Goal: Task Accomplishment & Management: Use online tool/utility

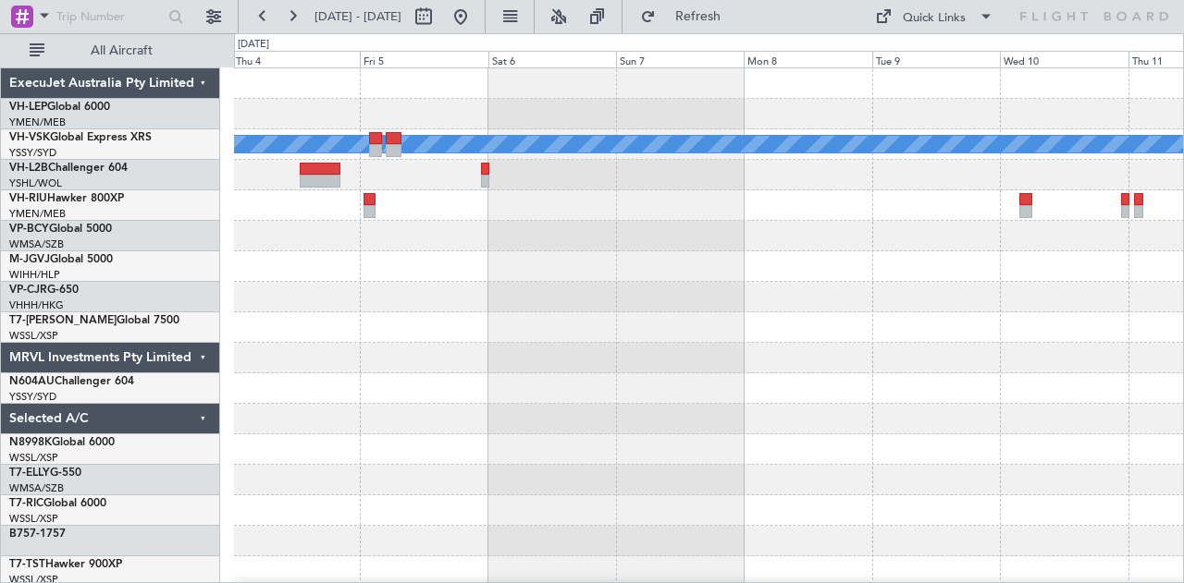
click at [475, 16] on button at bounding box center [461, 17] width 30 height 30
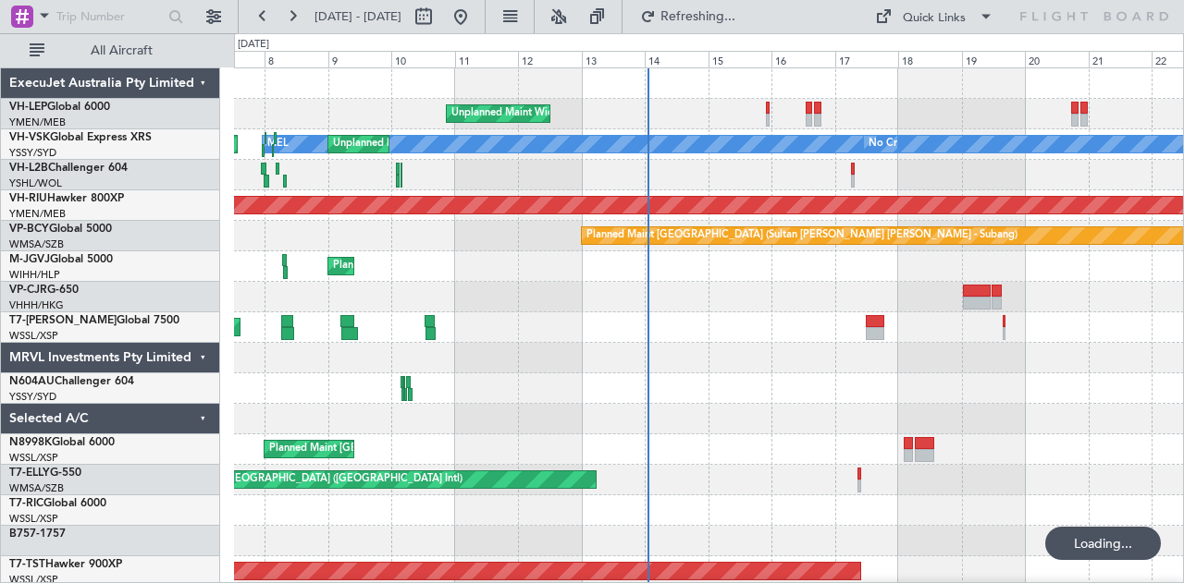
click at [384, 208] on div "Unplanned Maint Wichita (Wichita Mid-continent) [PERSON_NAME] Planned Maint Syd…" at bounding box center [709, 571] width 950 height 1007
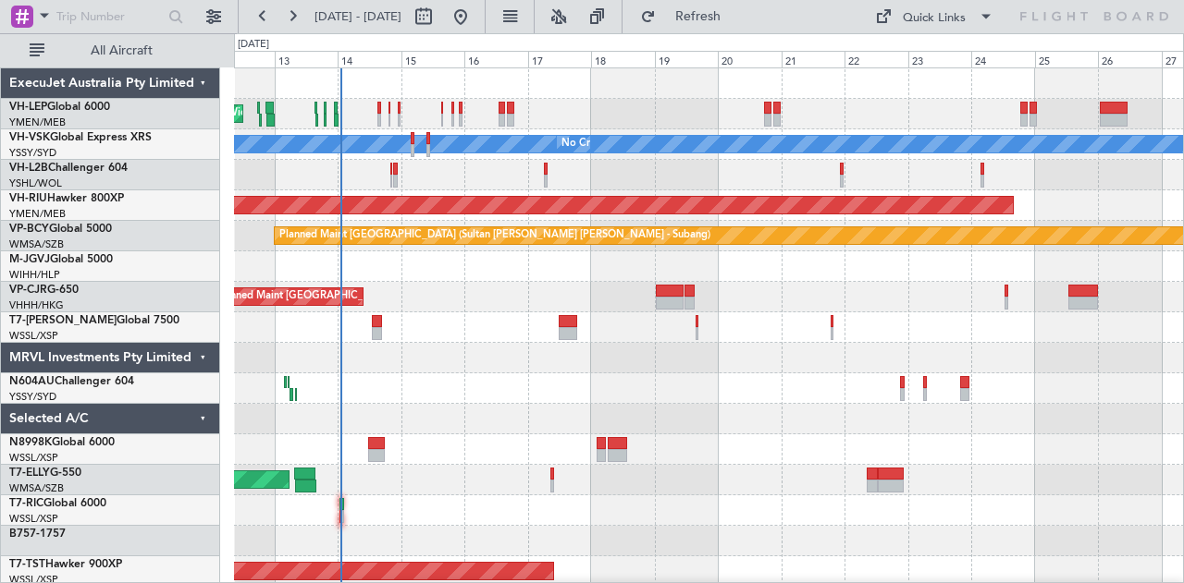
click at [692, 185] on div at bounding box center [709, 175] width 950 height 31
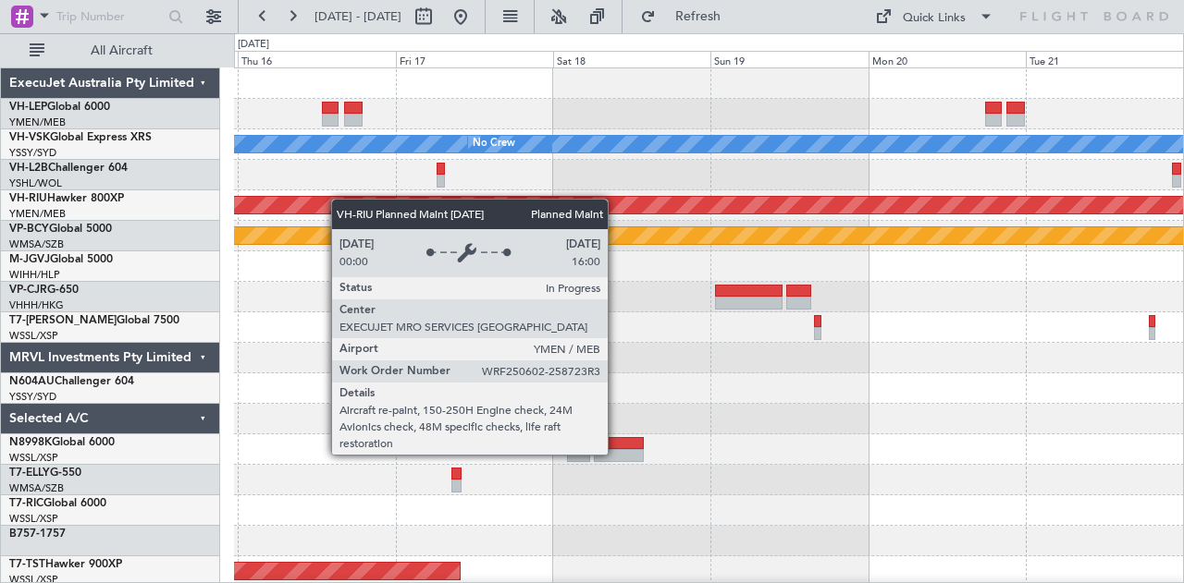
click at [284, 199] on div "[PERSON_NAME] No Crew Planned Maint [GEOGRAPHIC_DATA] ([GEOGRAPHIC_DATA]) Plann…" at bounding box center [709, 571] width 950 height 1007
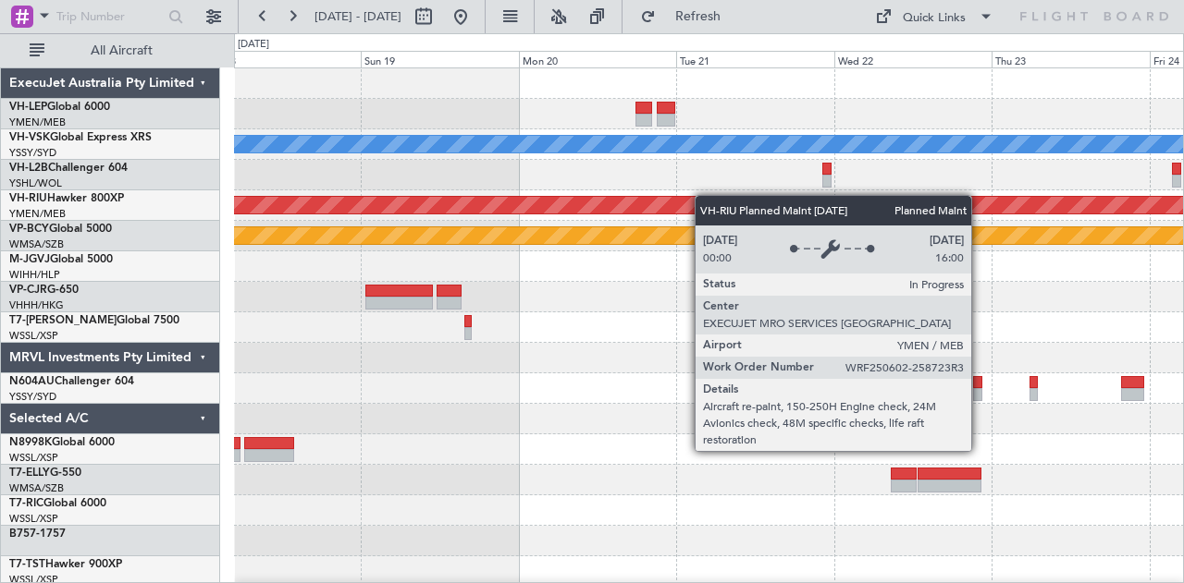
click at [449, 206] on div "[PERSON_NAME] No Crew Planned Maint [GEOGRAPHIC_DATA] ([GEOGRAPHIC_DATA]) Plann…" at bounding box center [709, 571] width 950 height 1007
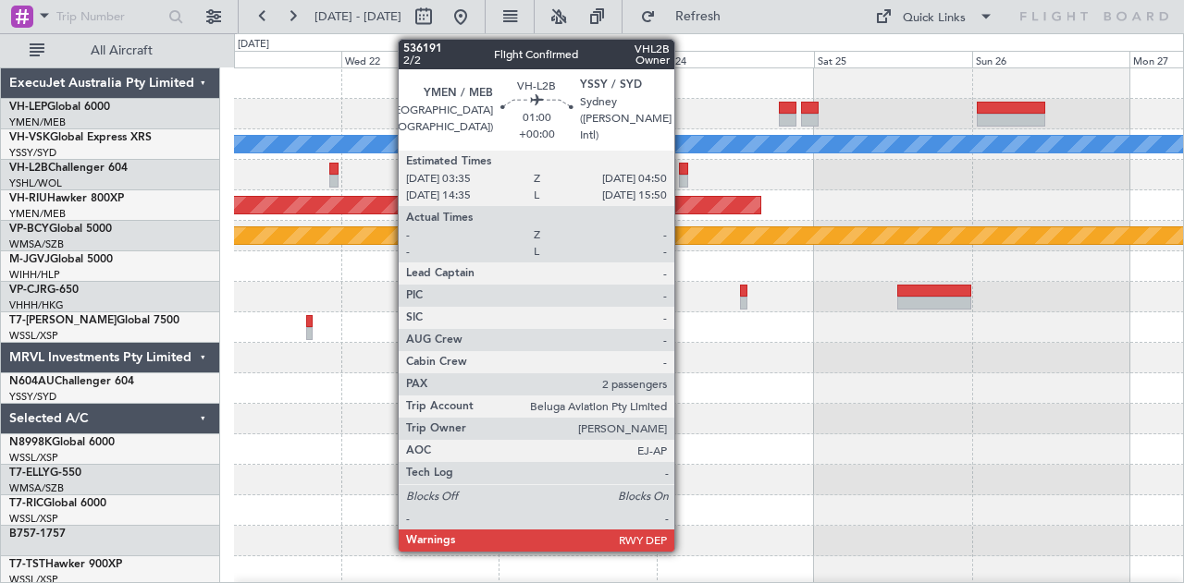
click at [683, 175] on div at bounding box center [683, 181] width 8 height 13
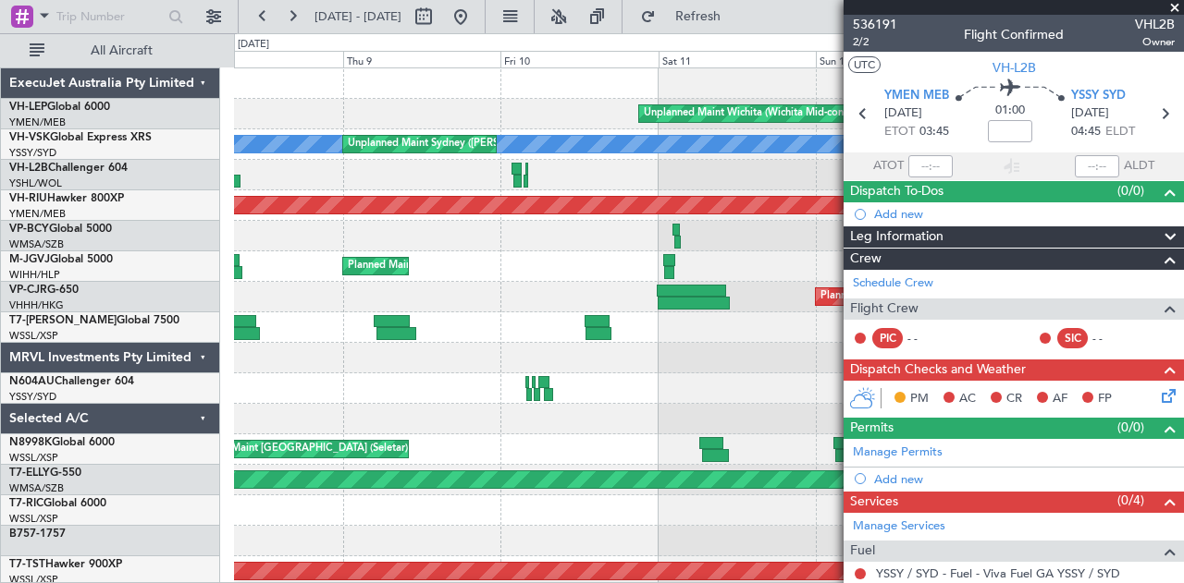
click at [554, 250] on div "Unplanned Maint Wichita (Wichita Mid-continent) [PERSON_NAME] Unplanned Maint S…" at bounding box center [709, 571] width 950 height 1007
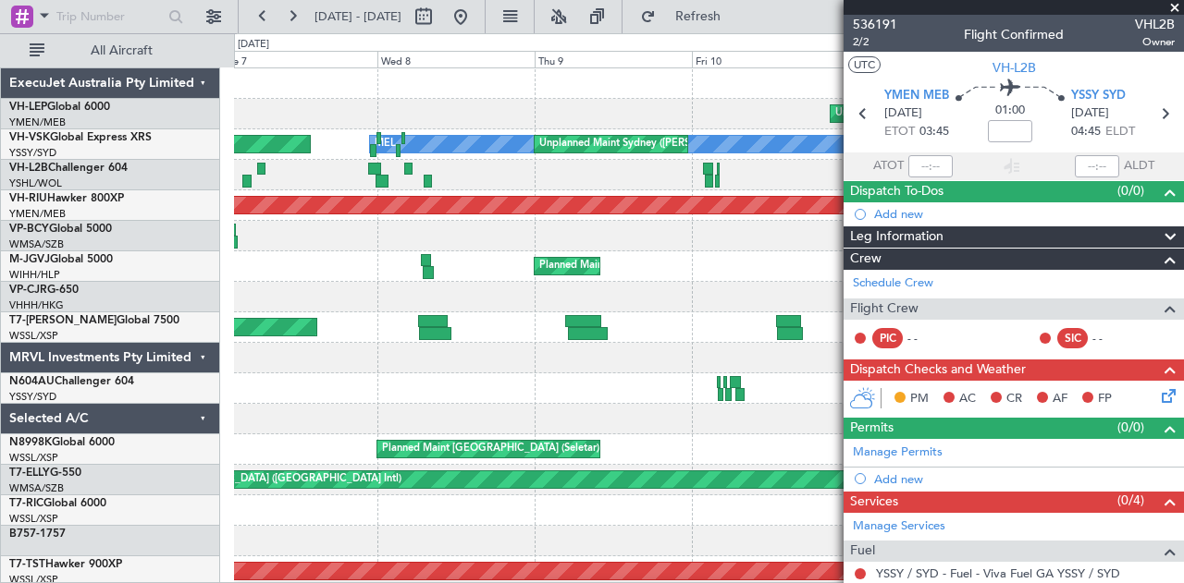
click at [657, 163] on div "Unplanned Maint Wichita (Wichita Mid-continent) [PERSON_NAME] Unplanned Maint S…" at bounding box center [709, 571] width 950 height 1007
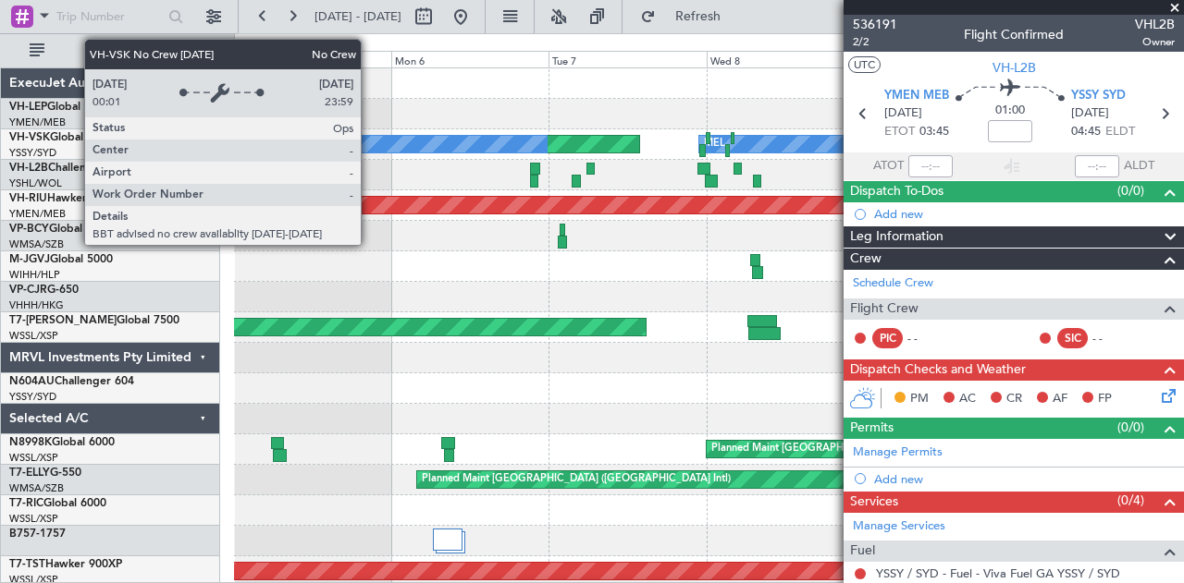
click at [605, 163] on div "Unplanned Maint Wichita (Wichita Mid-continent) [PERSON_NAME] Unplanned Maint S…" at bounding box center [709, 571] width 950 height 1007
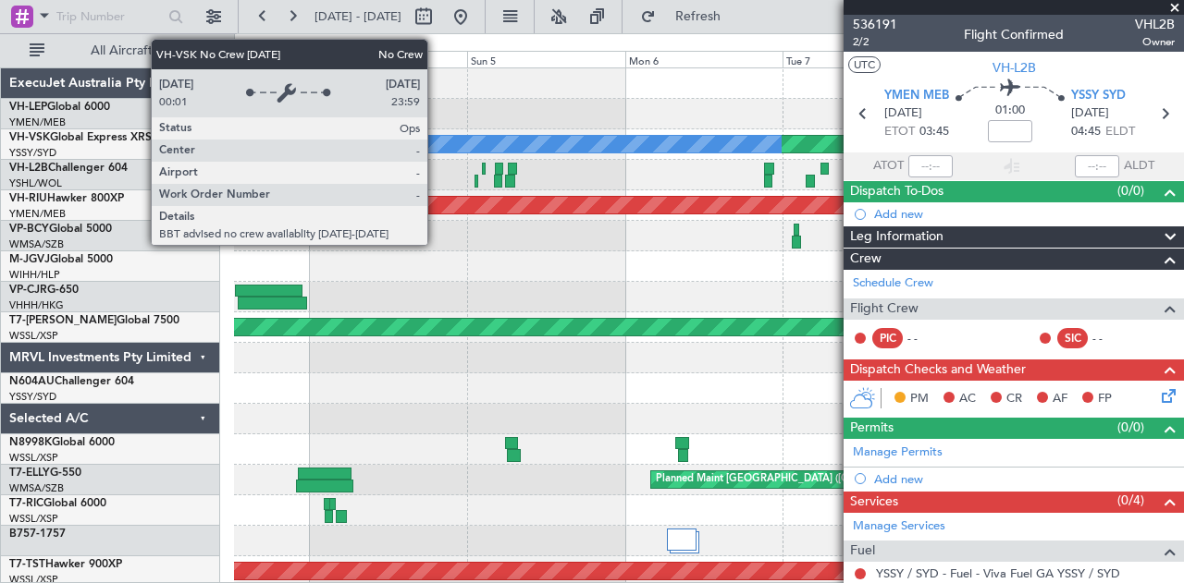
click at [620, 180] on div "Unplanned Maint Wichita (Wichita Mid-continent) [PERSON_NAME] Unplanned Maint S…" at bounding box center [709, 571] width 950 height 1007
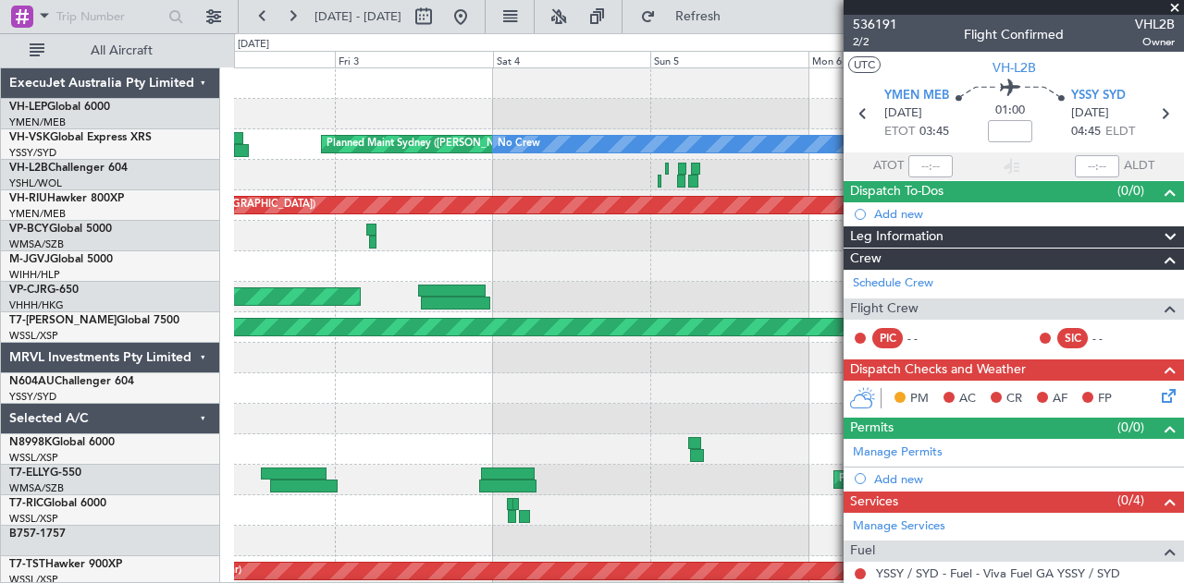
click at [740, 200] on div "[PERSON_NAME] Planned Maint Sydney ([PERSON_NAME] Intl) No Crew Unplanned Maint…" at bounding box center [709, 571] width 950 height 1007
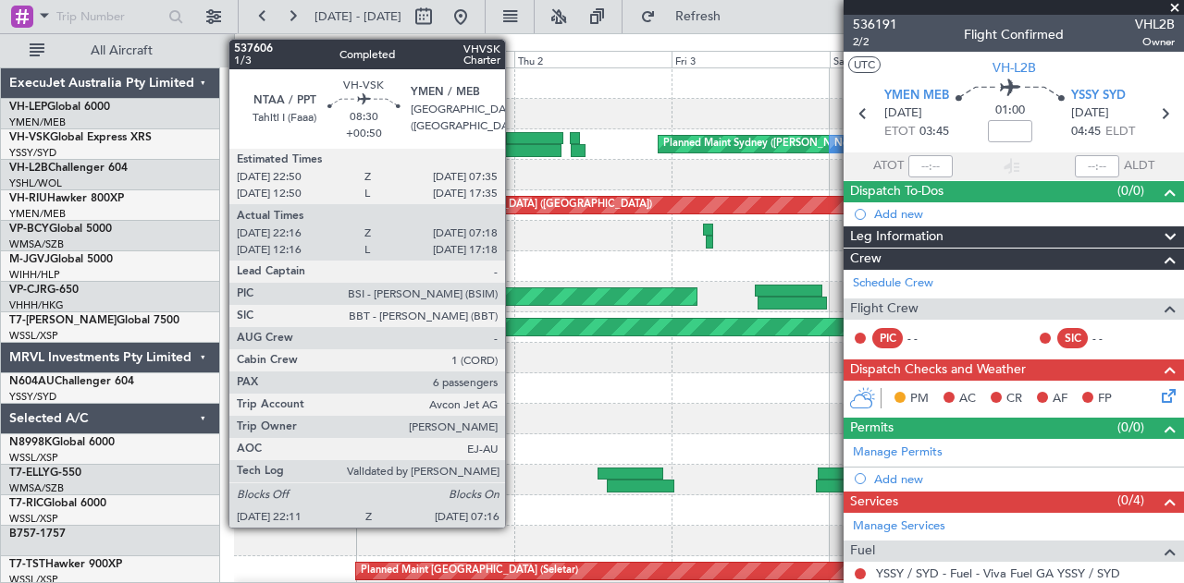
click at [514, 144] on div at bounding box center [531, 150] width 60 height 13
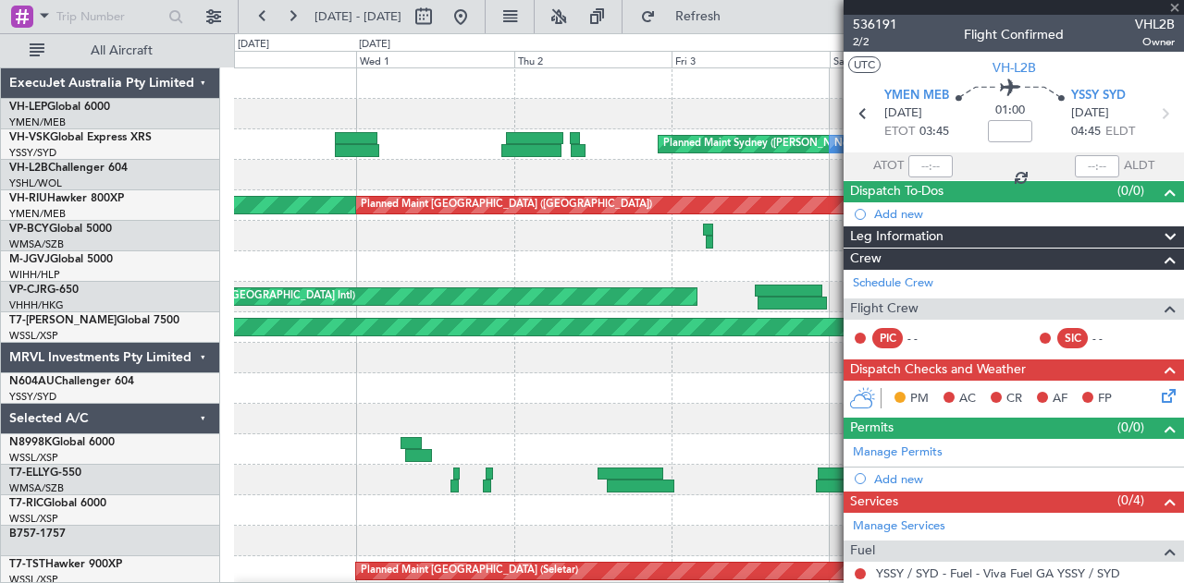
type input "+00:50"
type input "22:26"
type input "07:13"
type input "6"
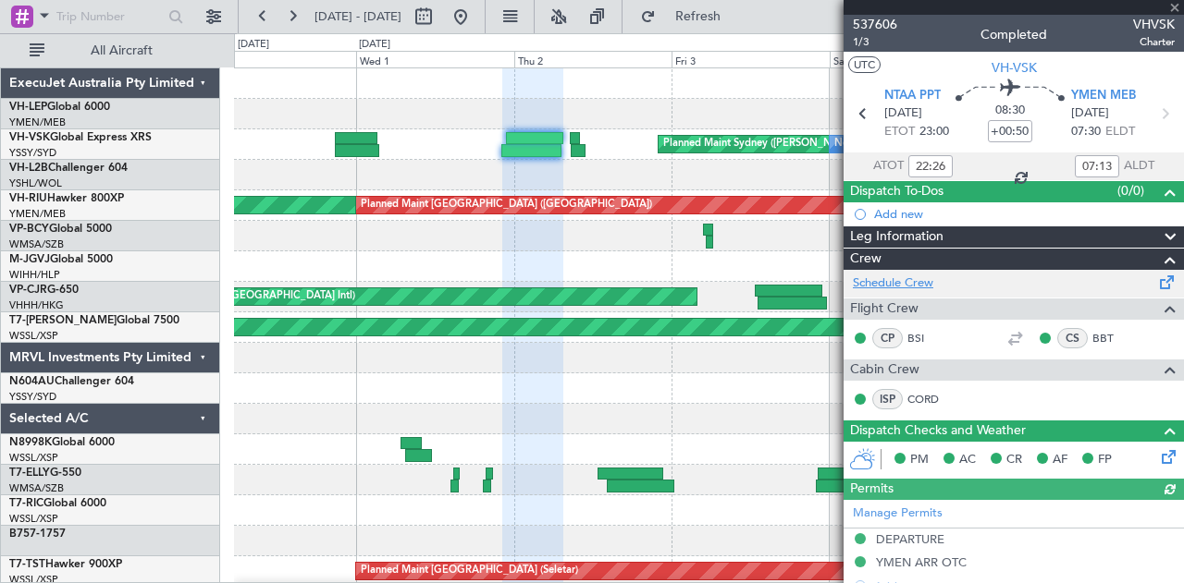
click at [875, 281] on link "Schedule Crew" at bounding box center [893, 284] width 80 height 18
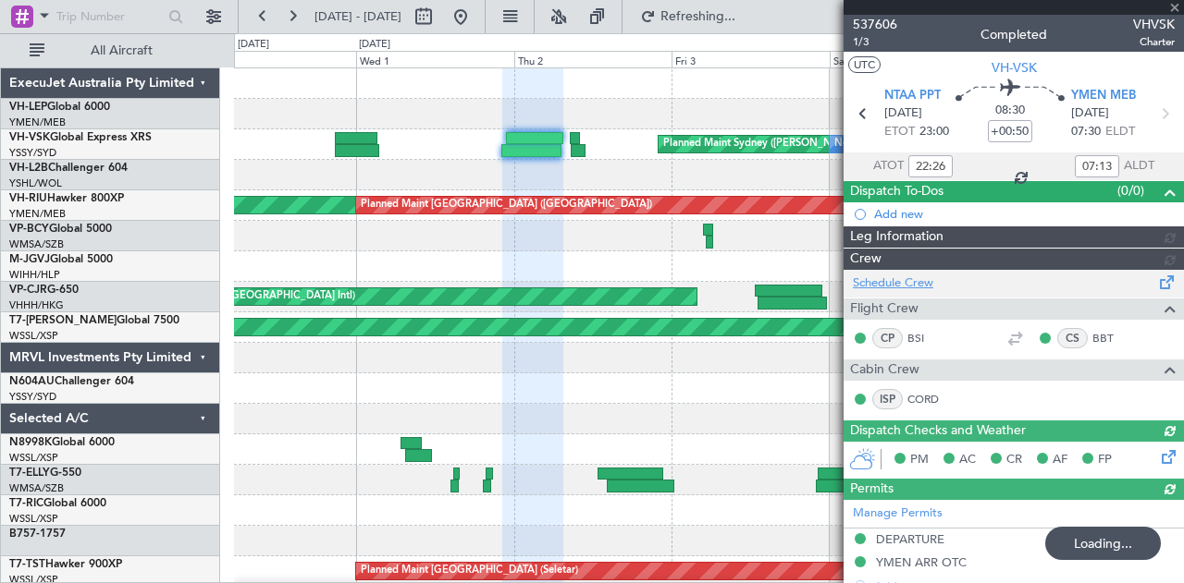
type input "[PERSON_NAME] (HHAFI)"
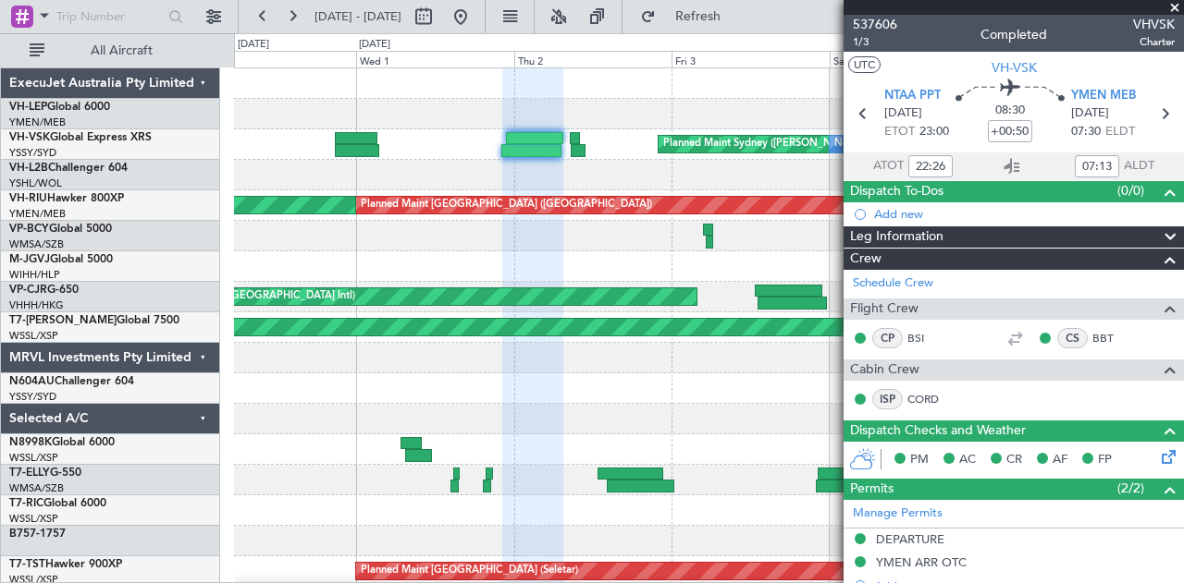
click at [656, 177] on div at bounding box center [709, 175] width 950 height 31
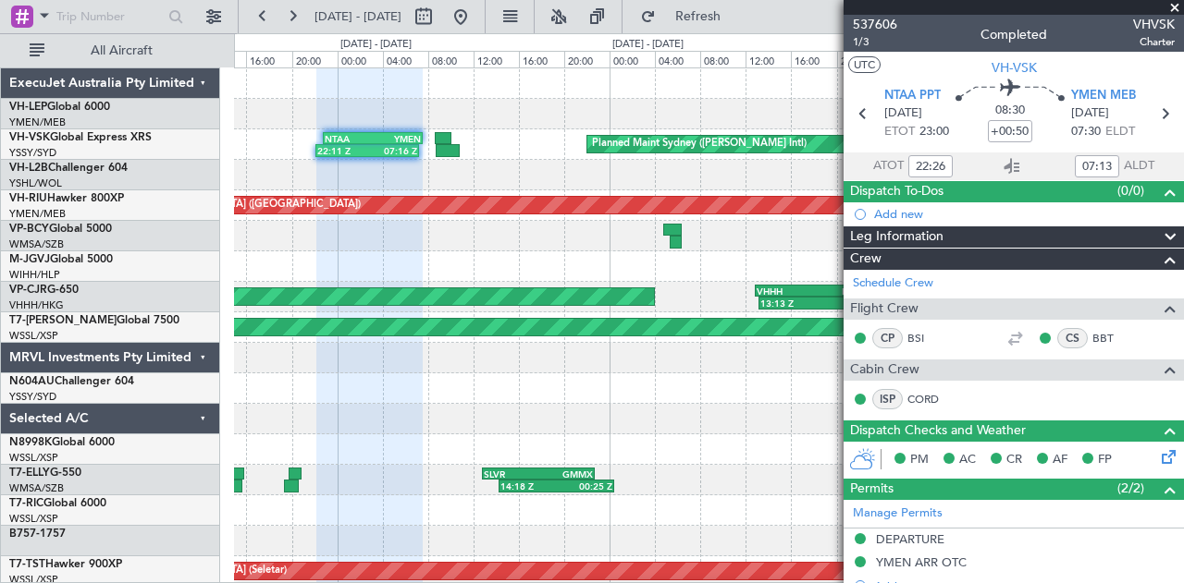
click at [662, 169] on div "Planned Maint Sydney ([PERSON_NAME] Intl) No Crew 22:11 Z 07:16 Z NTAA 22:50 Z …" at bounding box center [709, 571] width 950 height 1007
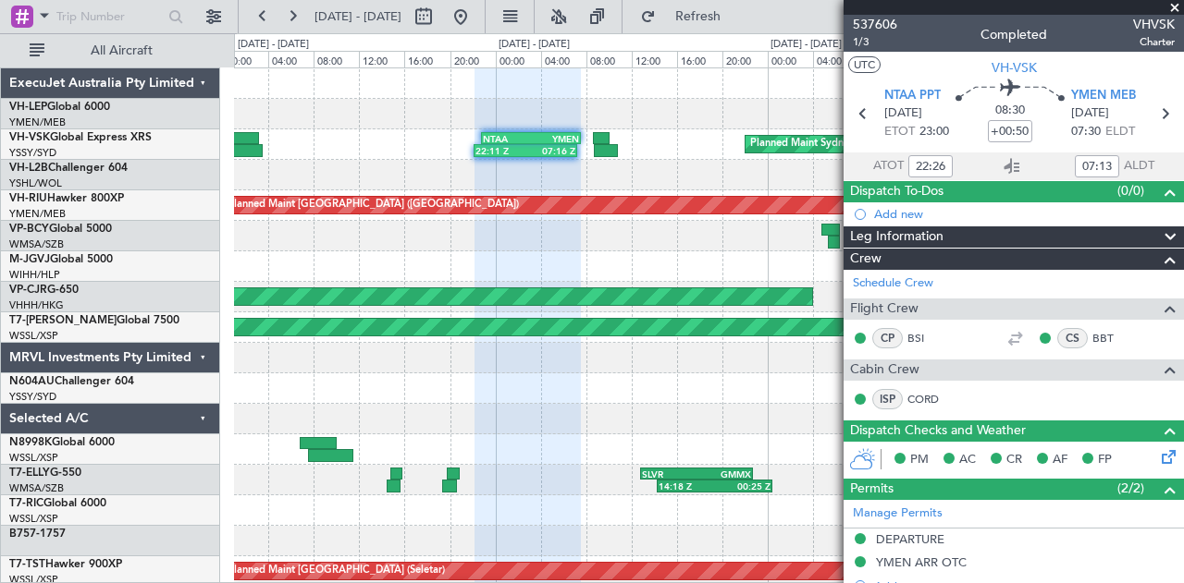
click at [1171, 8] on span at bounding box center [1174, 8] width 18 height 17
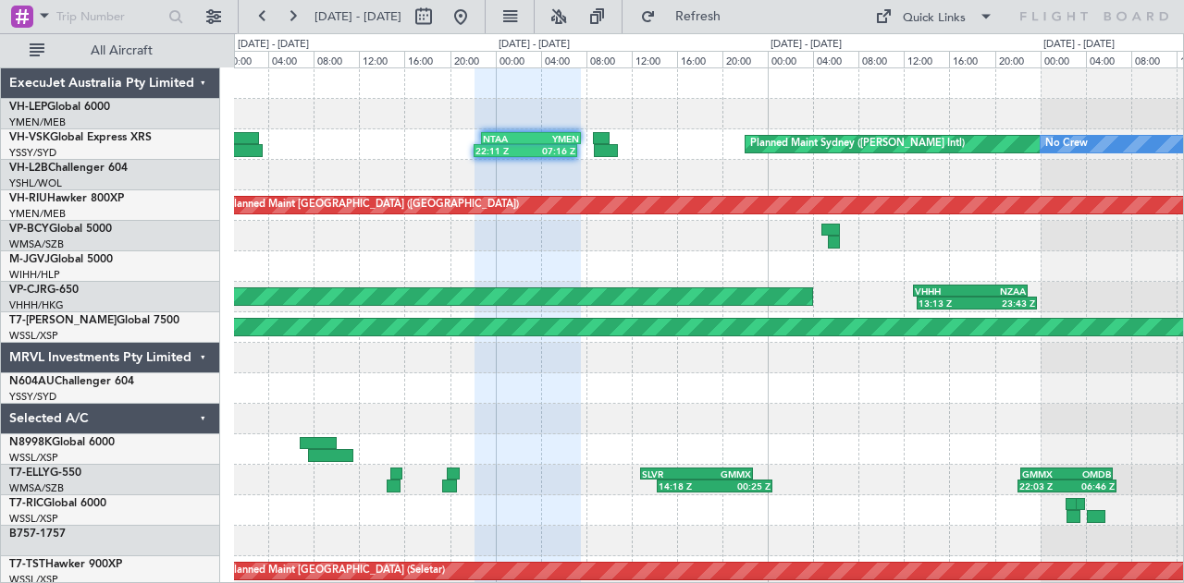
type input "0"
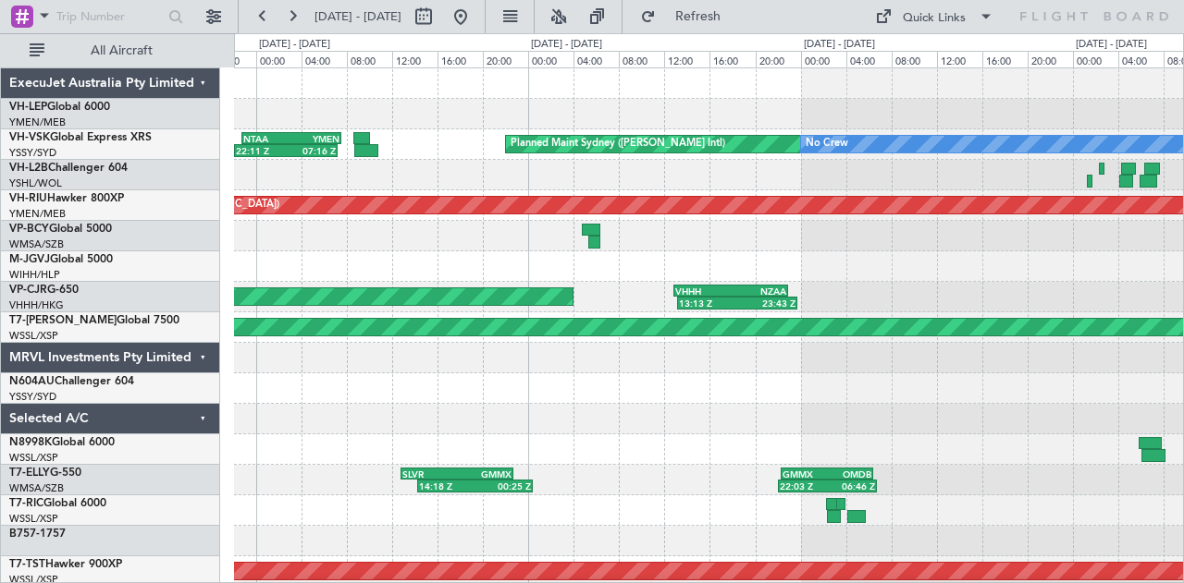
click at [472, 180] on div at bounding box center [709, 175] width 950 height 31
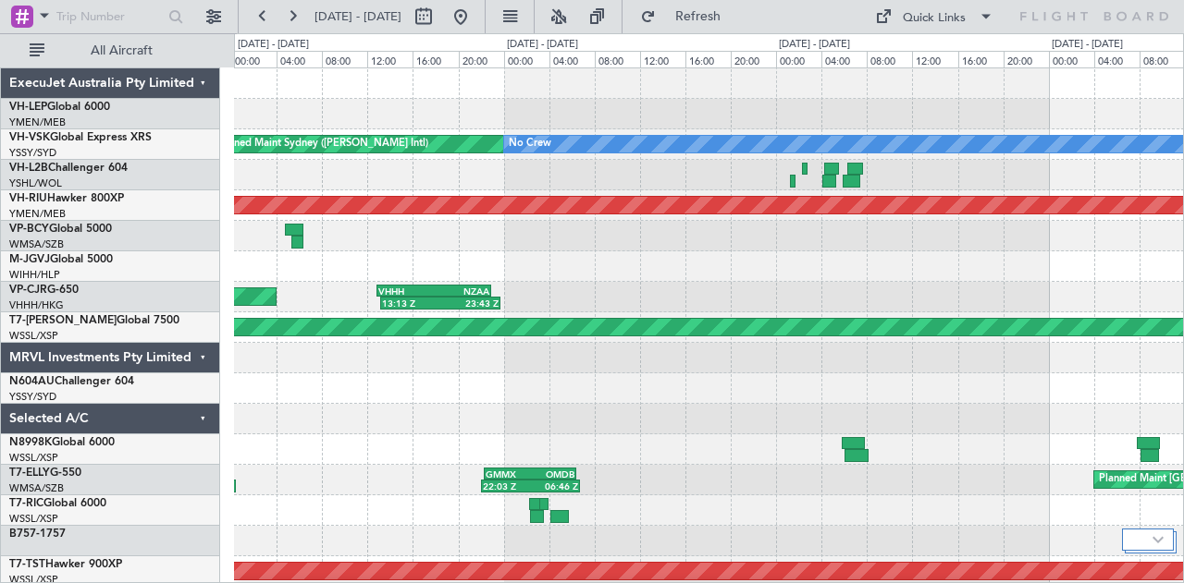
click at [410, 171] on div at bounding box center [709, 175] width 950 height 31
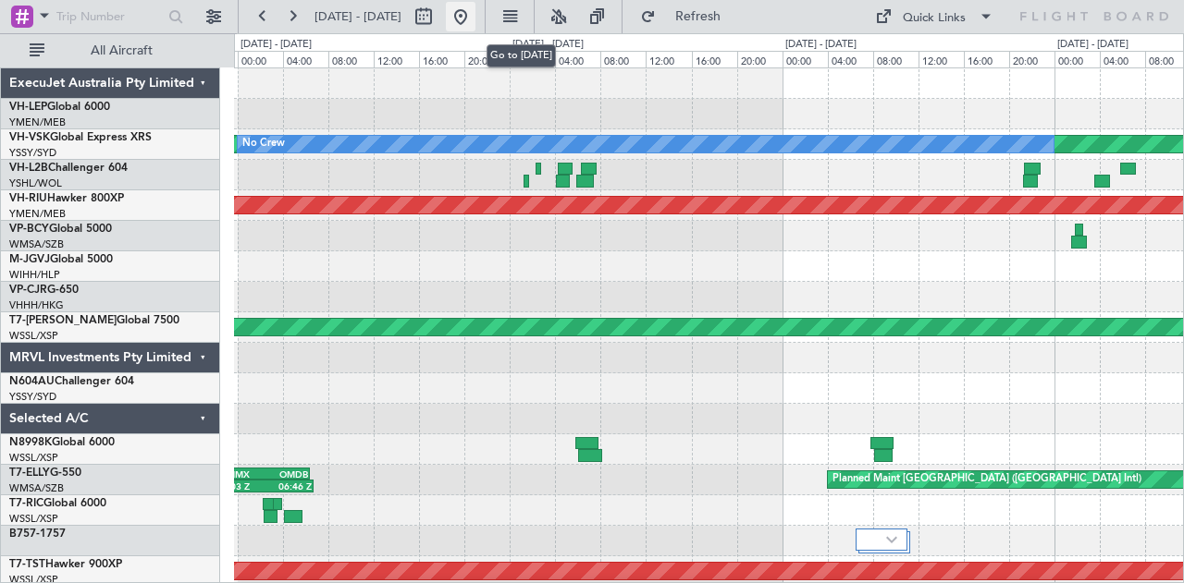
click at [475, 17] on button at bounding box center [461, 17] width 30 height 30
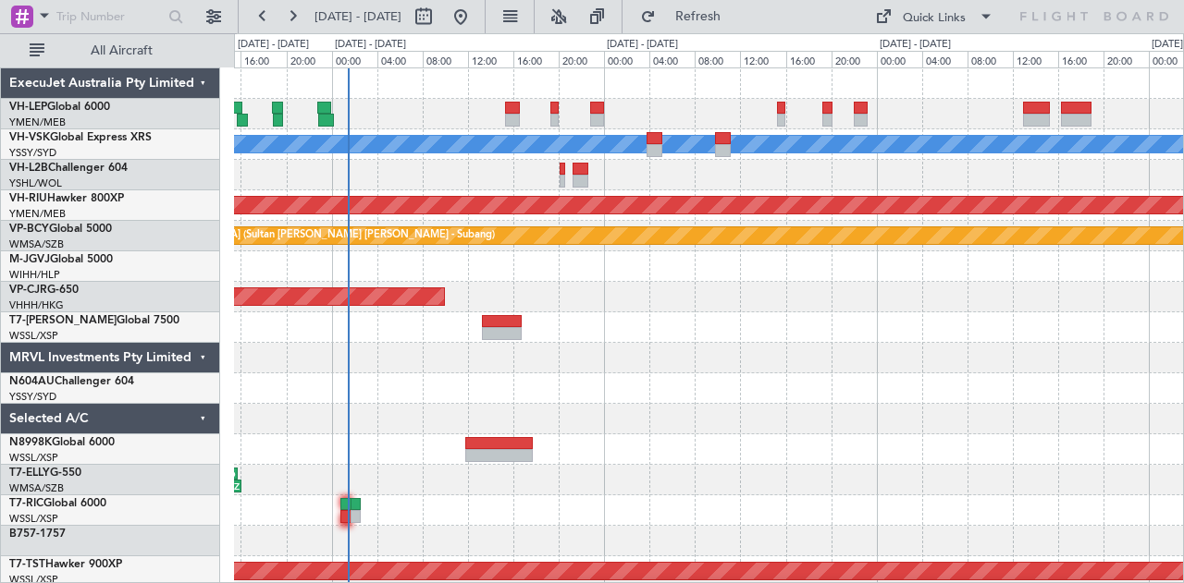
click at [546, 223] on div "[PERSON_NAME] No Crew Planned Maint [GEOGRAPHIC_DATA] ([GEOGRAPHIC_DATA]) Plann…" at bounding box center [709, 571] width 950 height 1007
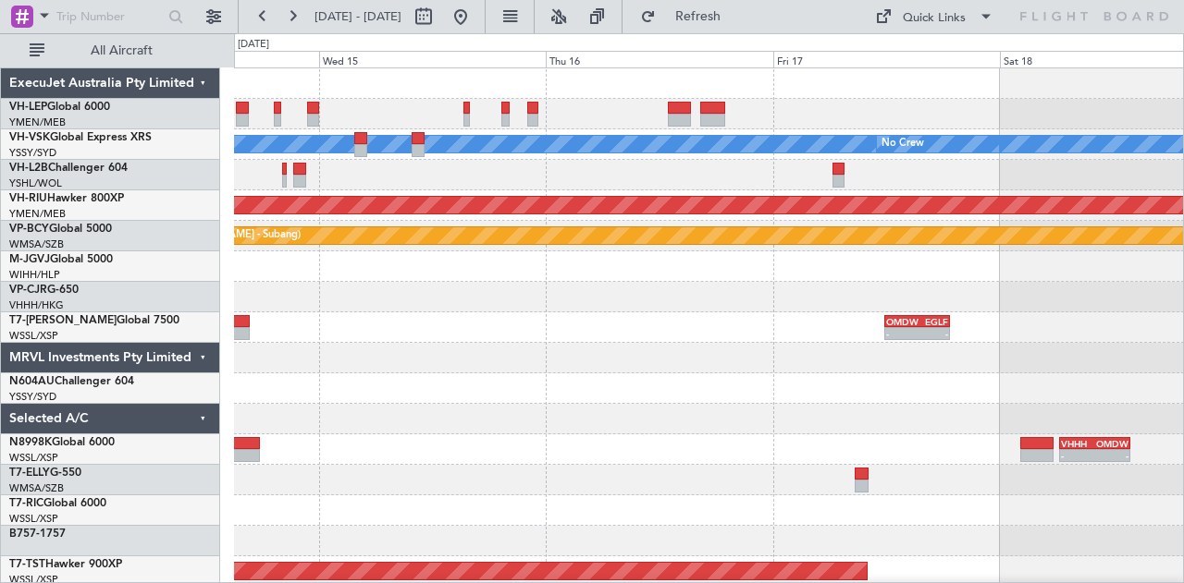
click at [377, 417] on div "[PERSON_NAME] No Crew Planned Maint [GEOGRAPHIC_DATA] ([GEOGRAPHIC_DATA]) Plann…" at bounding box center [709, 571] width 950 height 1007
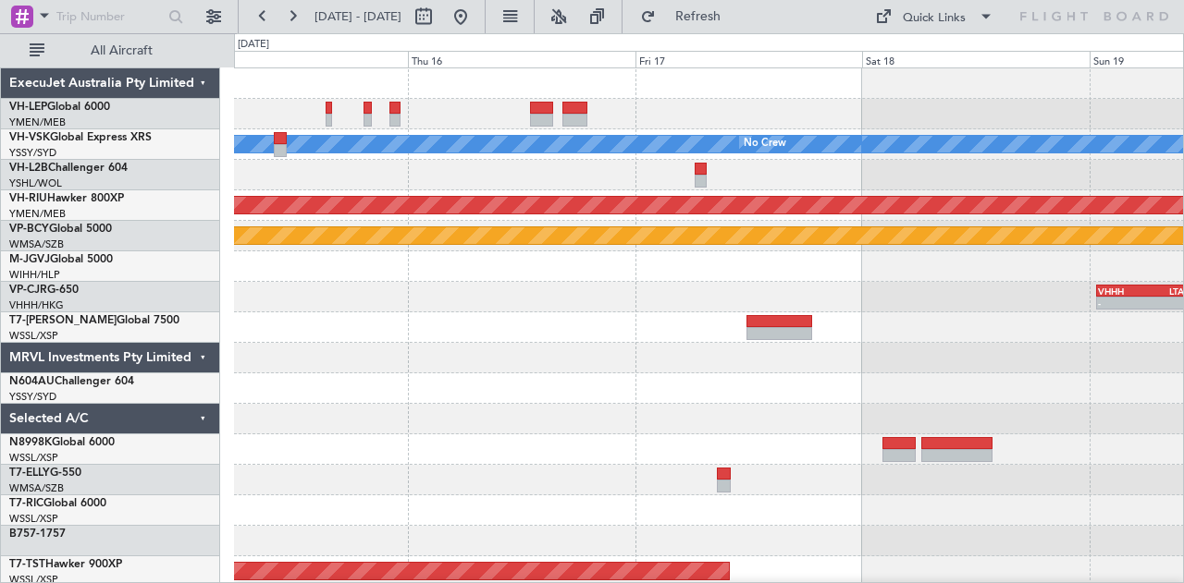
click at [486, 358] on div "[PERSON_NAME] No Crew Planned Maint [GEOGRAPHIC_DATA] ([GEOGRAPHIC_DATA]) Plann…" at bounding box center [709, 571] width 950 height 1007
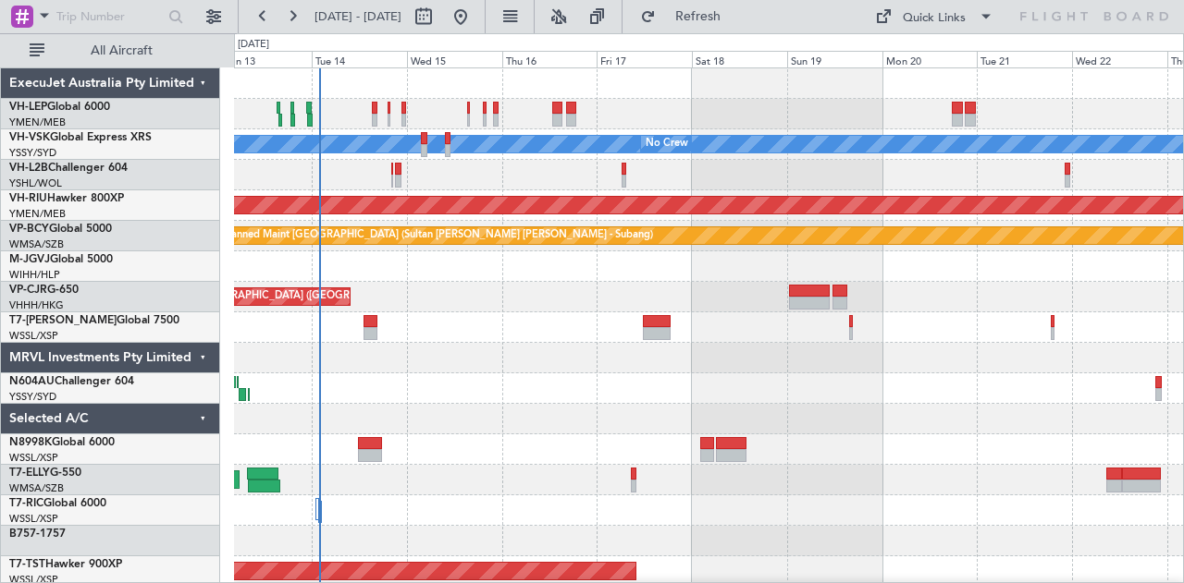
click at [574, 96] on div at bounding box center [709, 83] width 950 height 31
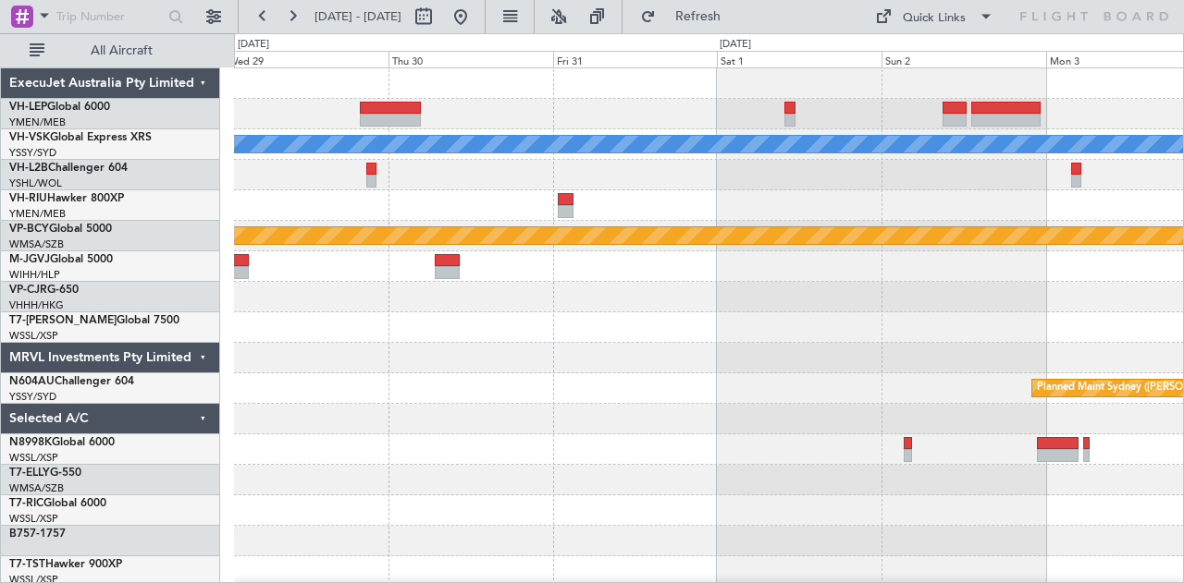
click at [501, 134] on div "MEL Planned Maint Kuala Lumpur (Sultan Abdul Aziz Shah - Subang) Planned Maint …" at bounding box center [709, 571] width 950 height 1007
